Goal: Find contact information: Find contact information

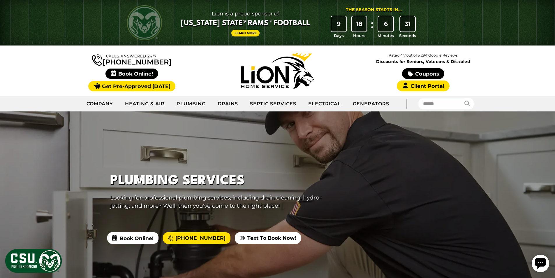
click at [271, 77] on img at bounding box center [277, 71] width 73 height 36
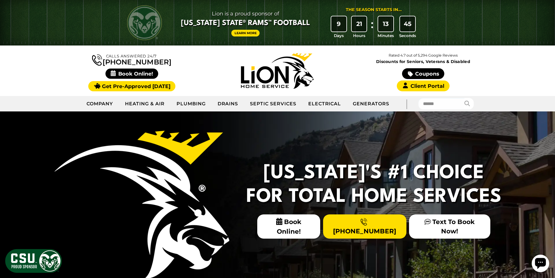
drag, startPoint x: 171, startPoint y: 60, endPoint x: 109, endPoint y: 63, distance: 62.1
click at [109, 63] on div "Calls Answered 24/7 [PHONE_NUMBER]" at bounding box center [132, 70] width 146 height 39
copy link "[PHONE_NUMBER]"
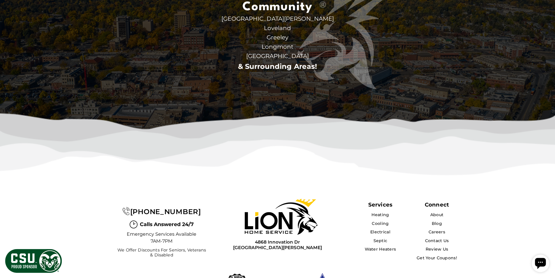
scroll to position [1887, 0]
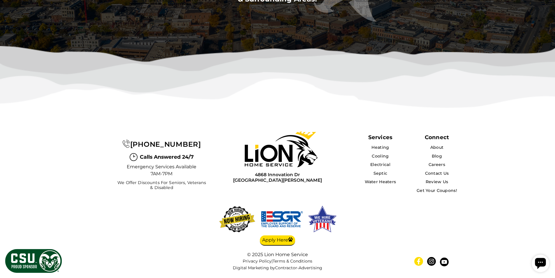
click at [418, 260] on icon at bounding box center [418, 261] width 3 height 6
